Goal: Information Seeking & Learning: Check status

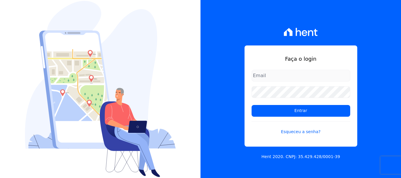
type input "[EMAIL_ADDRESS][DOMAIN_NAME]"
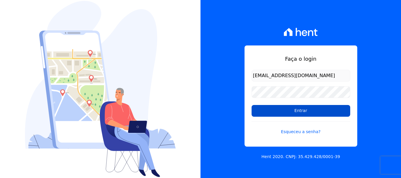
click at [292, 107] on input "Entrar" at bounding box center [300, 111] width 99 height 12
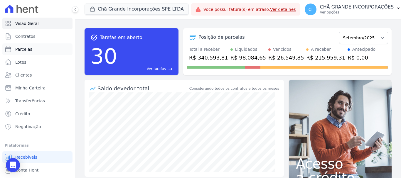
click at [30, 50] on span "Parcelas" at bounding box center [23, 49] width 17 height 6
select select
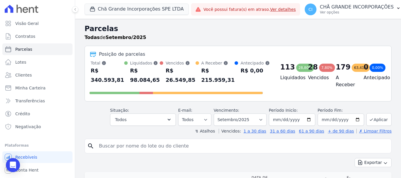
click at [109, 147] on input "search" at bounding box center [241, 146] width 293 height 12
click at [44, 51] on link "Parcelas" at bounding box center [37, 49] width 70 height 12
click at [111, 150] on input "search" at bounding box center [241, 146] width 293 height 12
select select
click at [112, 147] on input "search" at bounding box center [241, 146] width 293 height 12
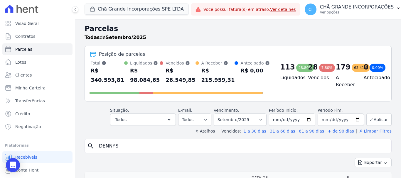
type input "[PERSON_NAME]"
select select
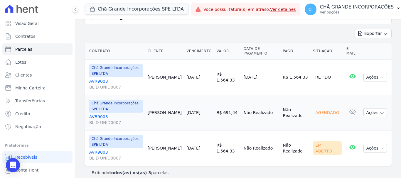
scroll to position [76, 0]
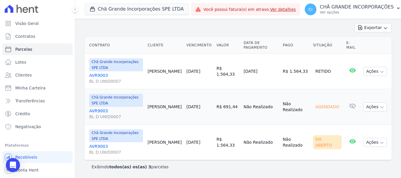
click at [101, 144] on link "AVR9003 BL D UNID0007" at bounding box center [116, 149] width 54 height 12
click at [100, 146] on link "AVR9003 BL D UNID0007" at bounding box center [116, 149] width 54 height 12
click at [101, 136] on span "Chã Grande Incorporações SPE LTDA" at bounding box center [116, 135] width 54 height 13
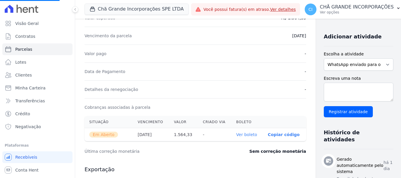
scroll to position [117, 0]
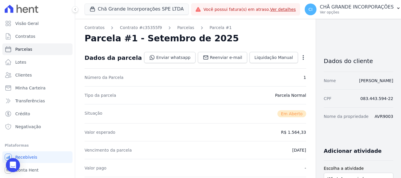
click at [235, 133] on div "Valor esperado R$ 1.564,33" at bounding box center [196, 132] width 222 height 18
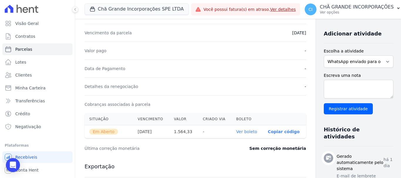
click at [237, 131] on link "Ver boleto" at bounding box center [246, 131] width 21 height 5
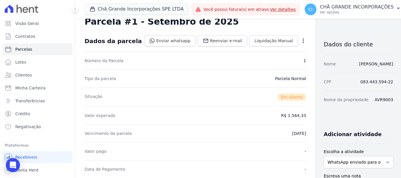
scroll to position [0, 0]
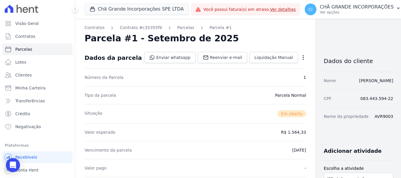
select select
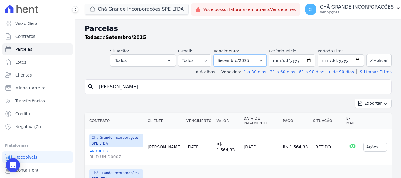
click at [264, 60] on select "Filtrar por período ──────── Todos os meses Outubro/2019 Novembro/2019 Dezembro…" at bounding box center [240, 60] width 53 height 12
select select "08/2025"
click at [217, 54] on select "Filtrar por período ──────── Todos os meses Outubro/2019 Novembro/2019 Dezembro…" at bounding box center [240, 60] width 53 height 12
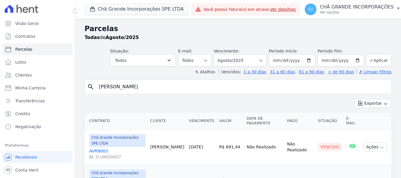
select select
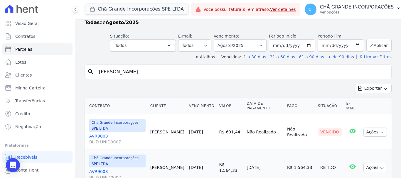
scroll to position [29, 0]
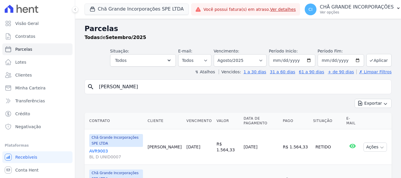
select select
select select "08/2025"
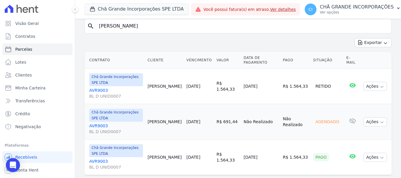
scroll to position [76, 0]
